Goal: Leave review/rating

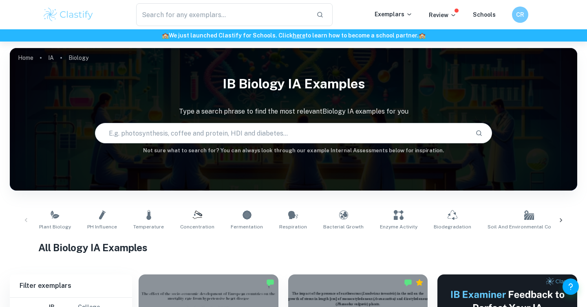
scroll to position [173, 0]
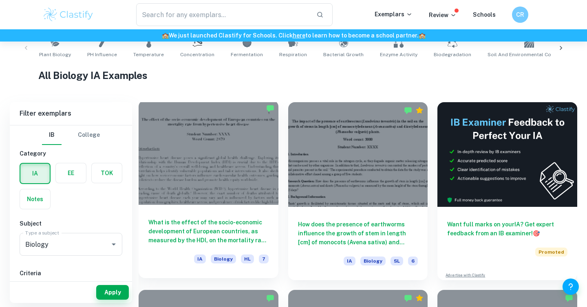
click at [228, 231] on h6 "What is the effect of the socio-economic development of European countries, as …" at bounding box center [208, 231] width 120 height 27
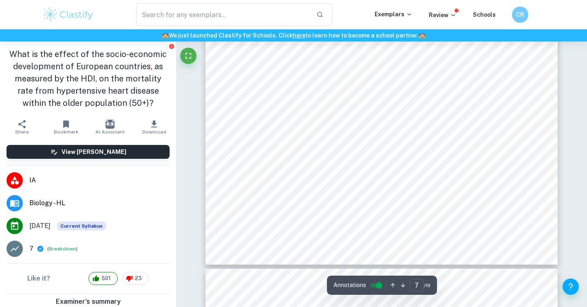
type input "8"
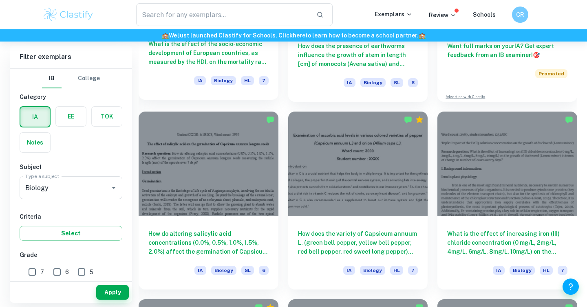
scroll to position [354, 0]
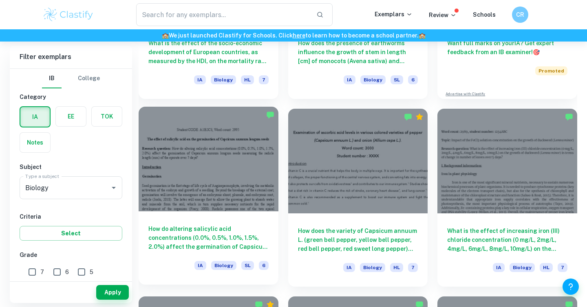
click at [237, 235] on h6 "How do altering salicylic acid concentrations (0.0%, 0.5%, 1.0%, 1.5%, 2.0%) af…" at bounding box center [208, 238] width 120 height 27
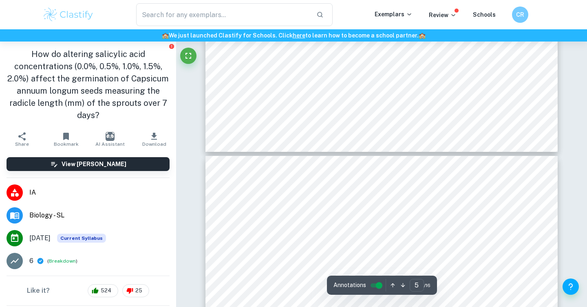
scroll to position [1960, 0]
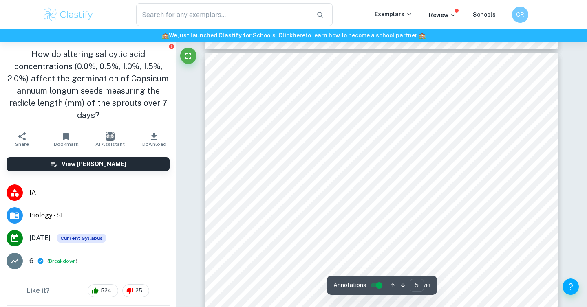
type input "4"
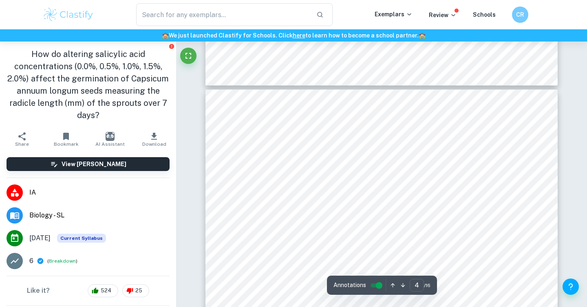
scroll to position [1498, 0]
